Goal: Task Accomplishment & Management: Complete application form

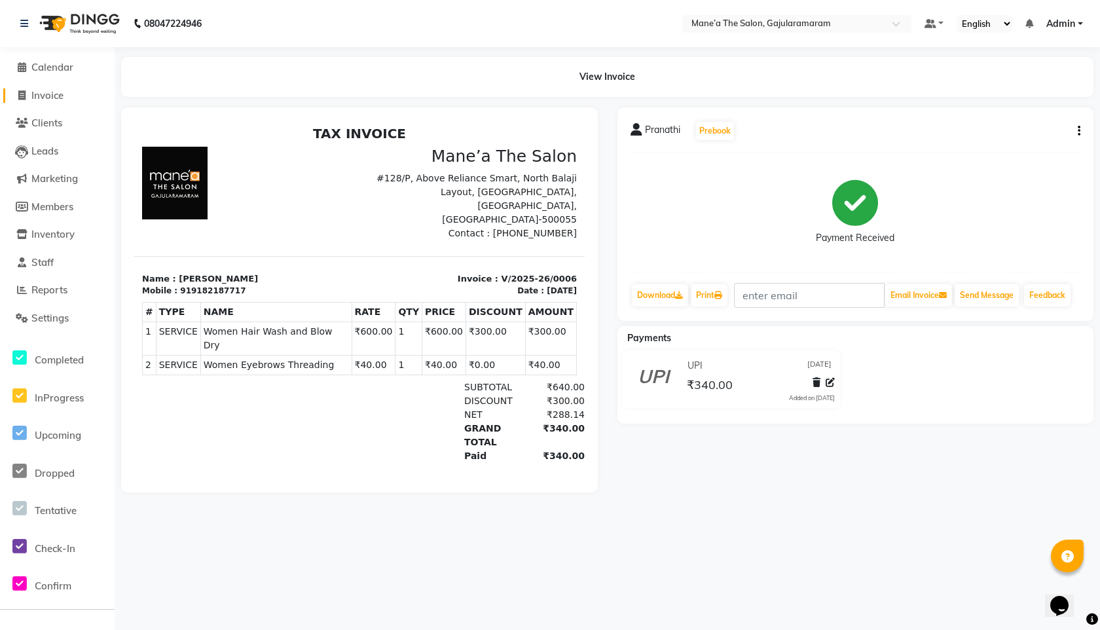
click at [53, 90] on span "Invoice" at bounding box center [47, 95] width 32 height 12
select select "service"
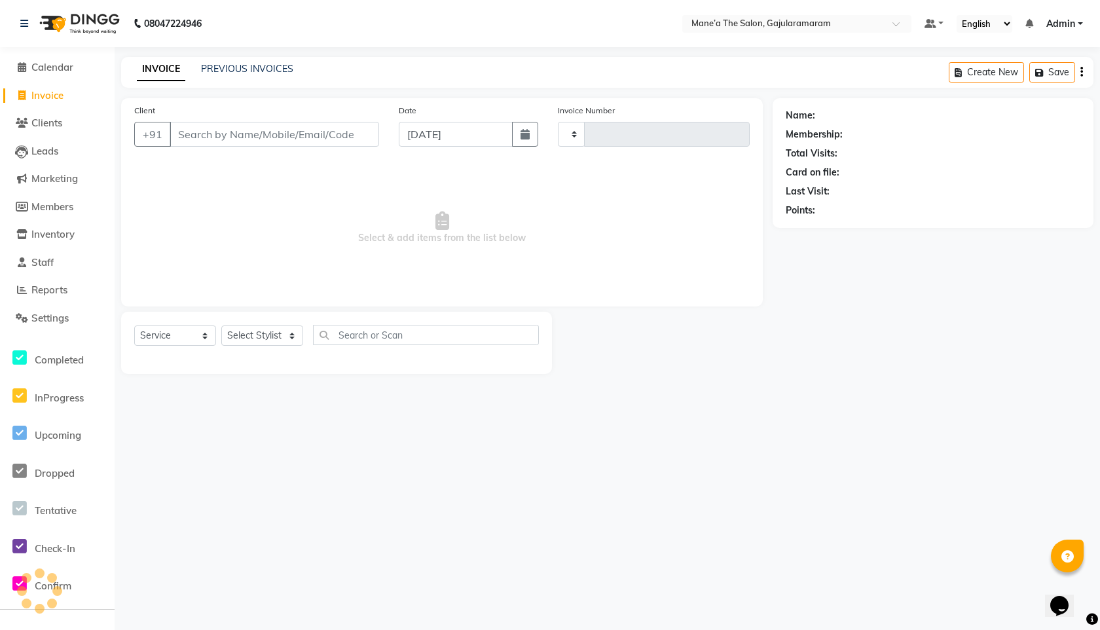
type input "0007"
select select "8725"
click at [266, 111] on div "Client +91" at bounding box center [256, 130] width 264 height 54
click at [266, 137] on input "Client" at bounding box center [274, 134] width 209 height 25
type input "s"
